Goal: Book appointment/travel/reservation

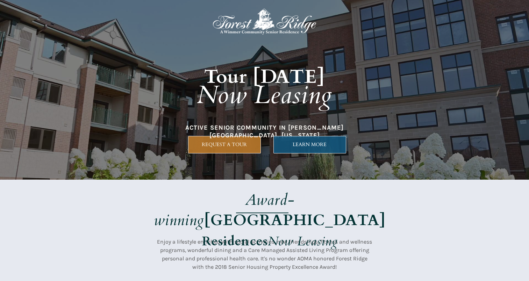
click at [300, 146] on span "LEARN MORE" at bounding box center [310, 145] width 72 height 6
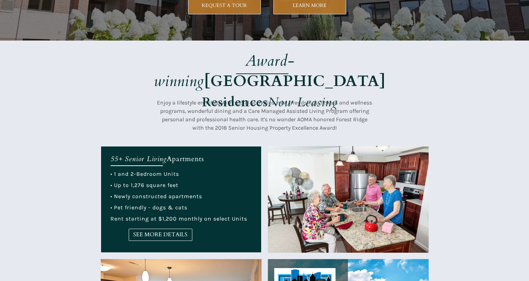
scroll to position [138, 0]
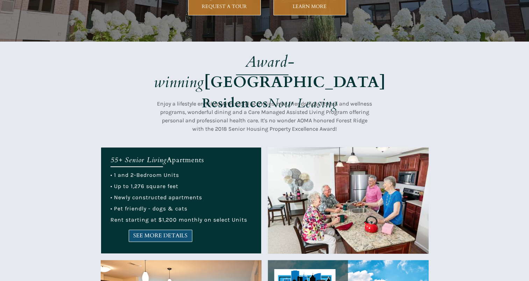
click at [160, 234] on span "SEE MORE DETAILS" at bounding box center [160, 236] width 63 height 7
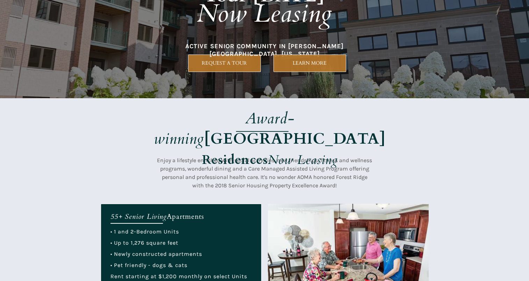
scroll to position [75, 0]
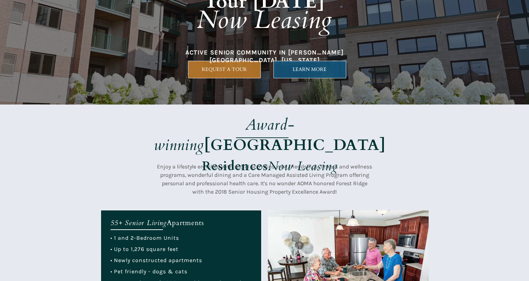
click at [315, 75] on link "LEARN MORE" at bounding box center [310, 69] width 73 height 17
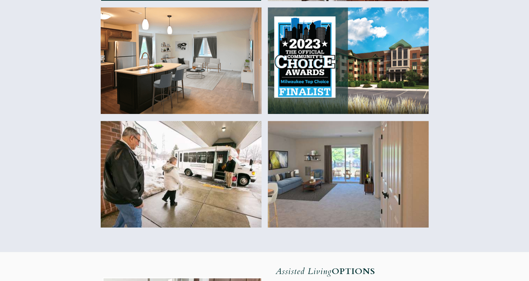
scroll to position [392, 0]
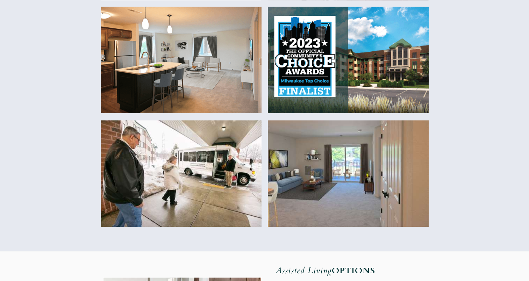
click at [179, 69] on img at bounding box center [181, 60] width 161 height 107
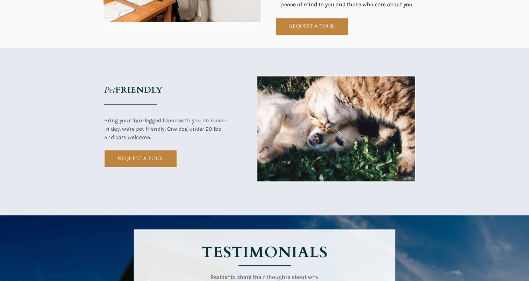
scroll to position [754, 0]
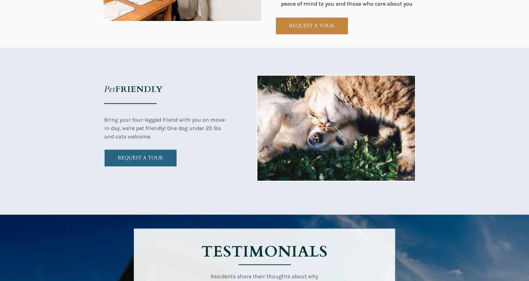
click at [142, 160] on span "REQUEST A TOUR" at bounding box center [141, 158] width 72 height 6
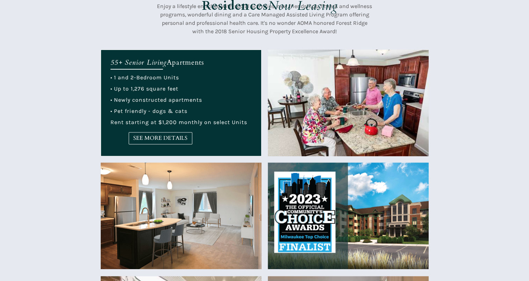
scroll to position [242, 0]
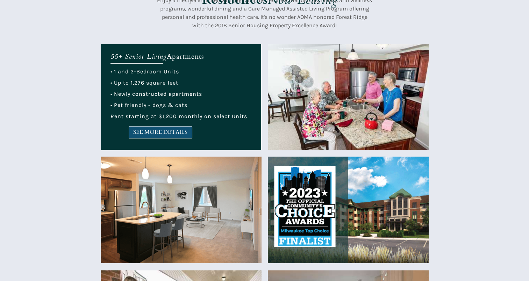
click at [163, 132] on span "SEE MORE DETAILS" at bounding box center [160, 132] width 63 height 7
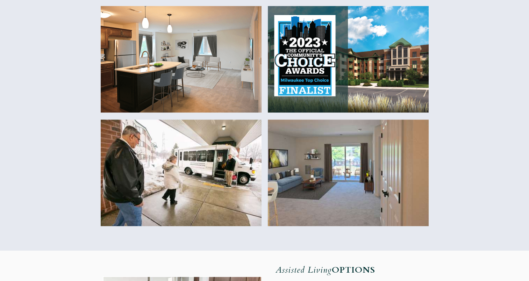
scroll to position [393, 0]
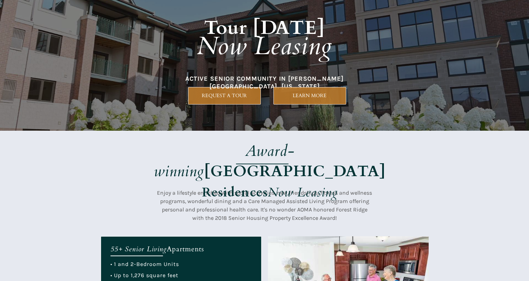
scroll to position [49, 0]
click at [321, 95] on span "LEARN MORE" at bounding box center [310, 96] width 72 height 6
